Goal: Find contact information: Find contact information

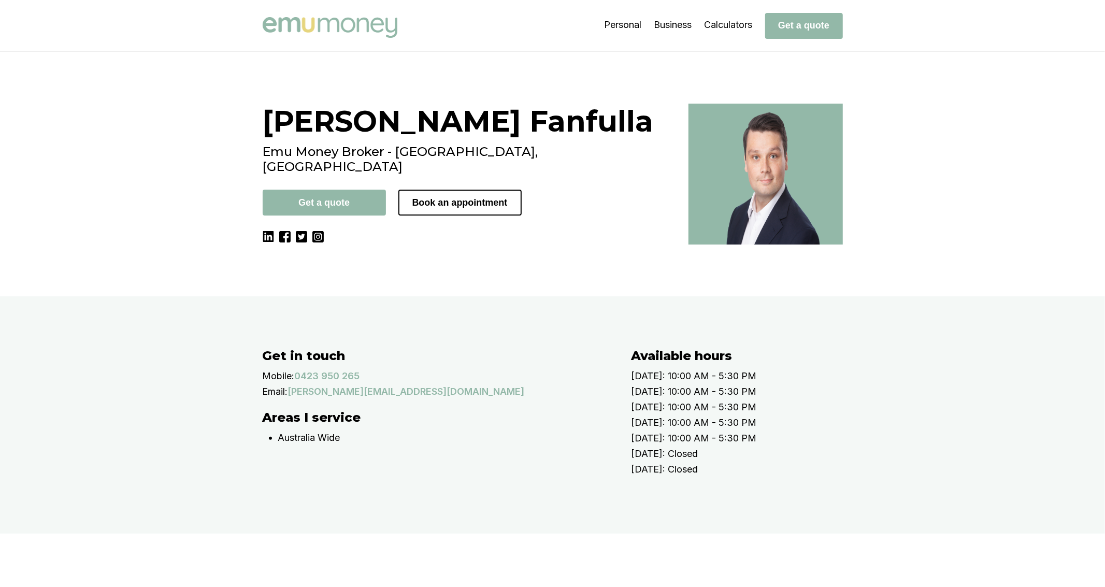
click at [286, 245] on div "[PERSON_NAME] Emu Money Broker - [GEOGRAPHIC_DATA], [GEOGRAPHIC_DATA] Get a quo…" at bounding box center [469, 174] width 413 height 141
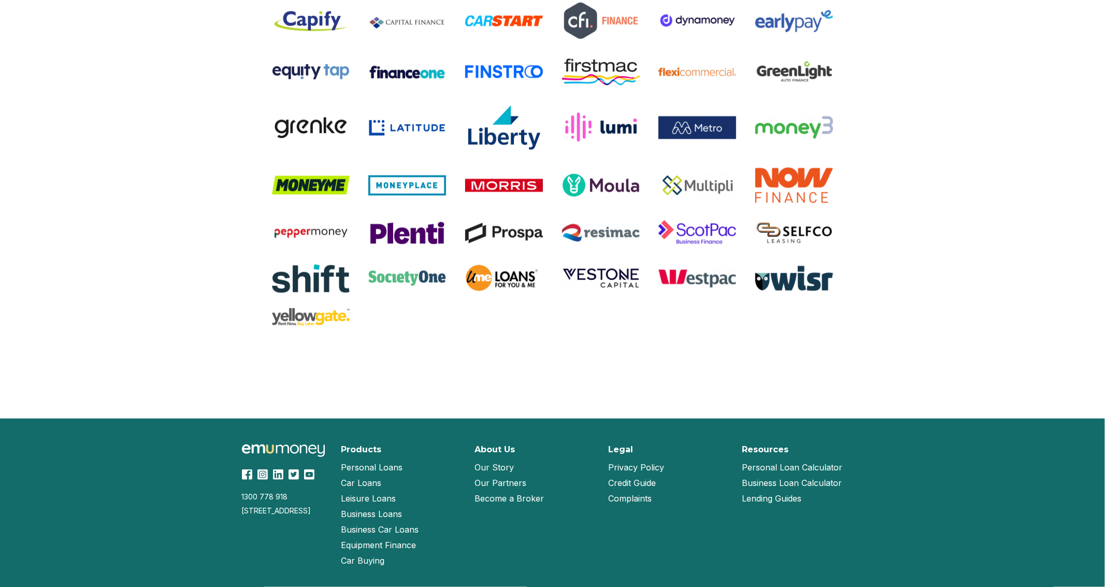
scroll to position [1219, 0]
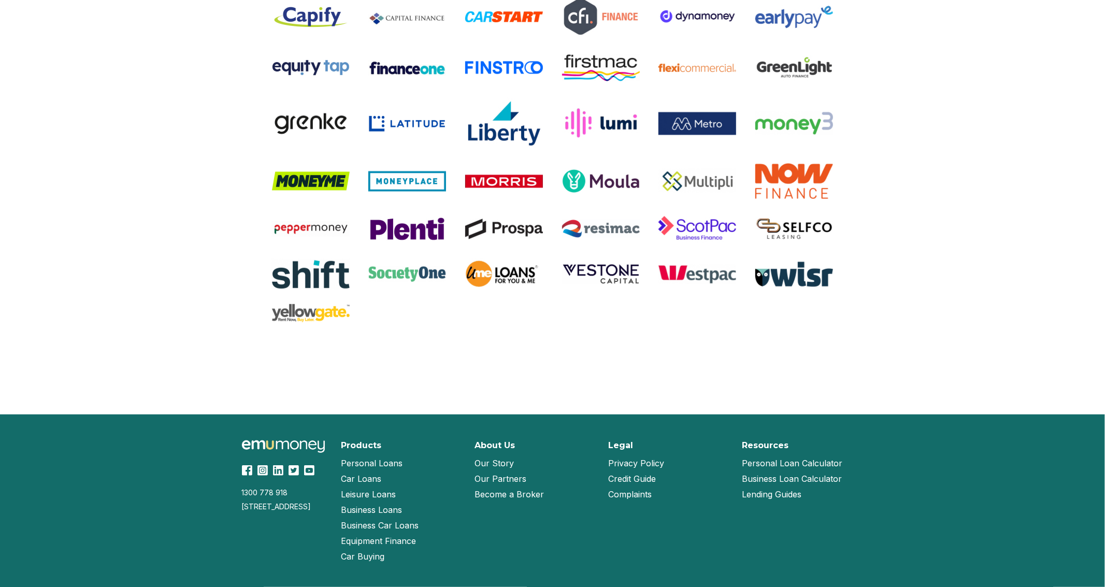
click at [307, 453] on img at bounding box center [283, 446] width 83 height 13
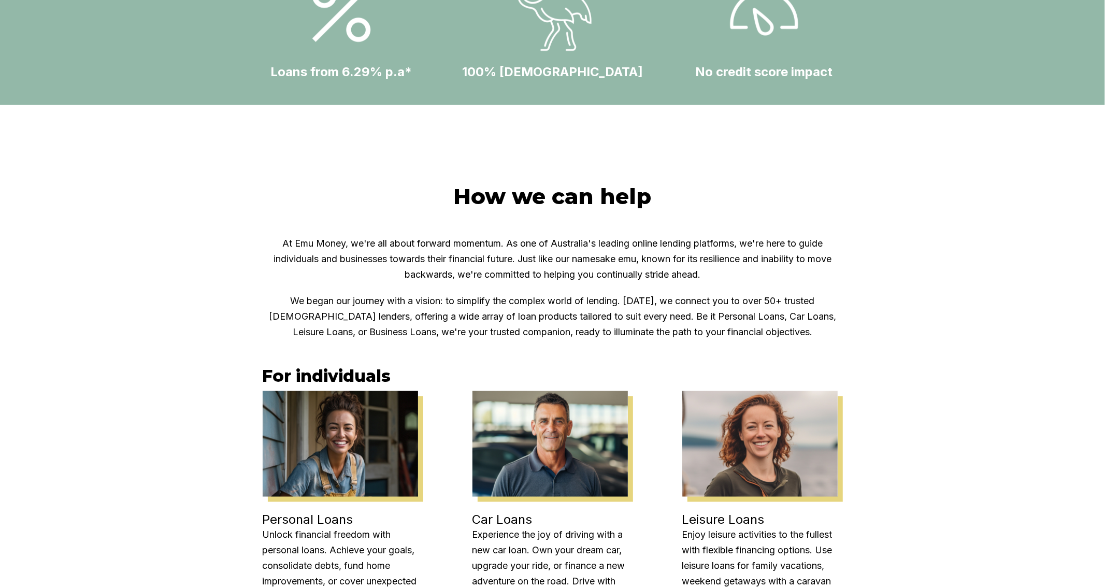
scroll to position [513, 0]
